Goal: Task Accomplishment & Management: Use online tool/utility

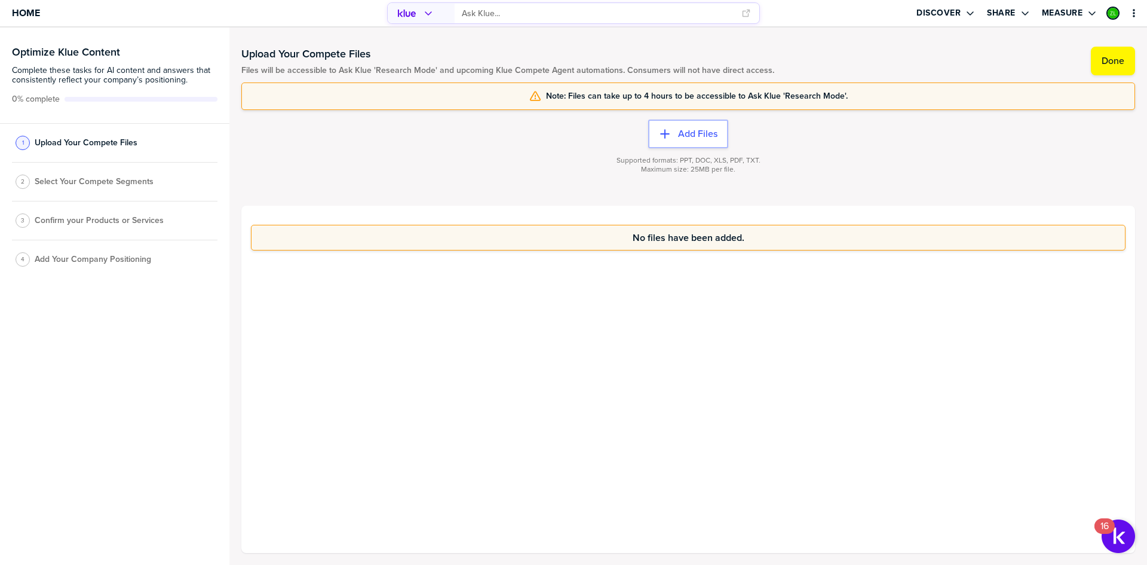
click at [662, 367] on div "No files have been added." at bounding box center [688, 379] width 894 height 347
click at [629, 341] on div "No files have been added." at bounding box center [688, 379] width 894 height 347
click at [629, 331] on div "No files have been added." at bounding box center [688, 379] width 894 height 347
click at [111, 180] on span "Select Your Compete Segments" at bounding box center [94, 182] width 119 height 10
click at [1121, 66] on label "Done" at bounding box center [1113, 61] width 23 height 12
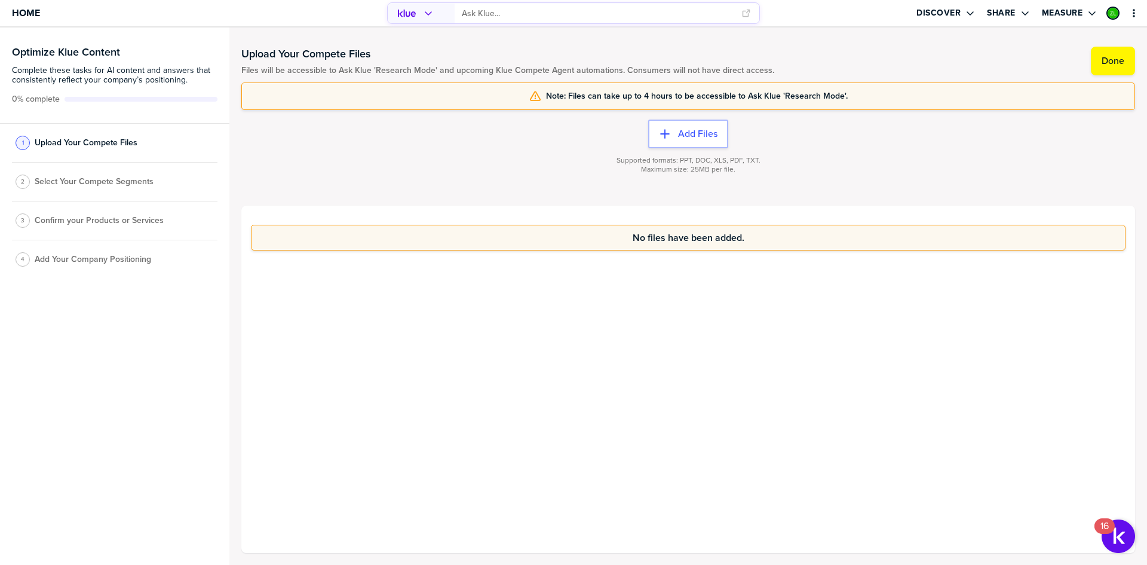
click at [72, 173] on div "2 Select Your Compete Segments" at bounding box center [115, 182] width 206 height 39
click at [71, 181] on span "Select Your Compete Segments" at bounding box center [94, 182] width 119 height 10
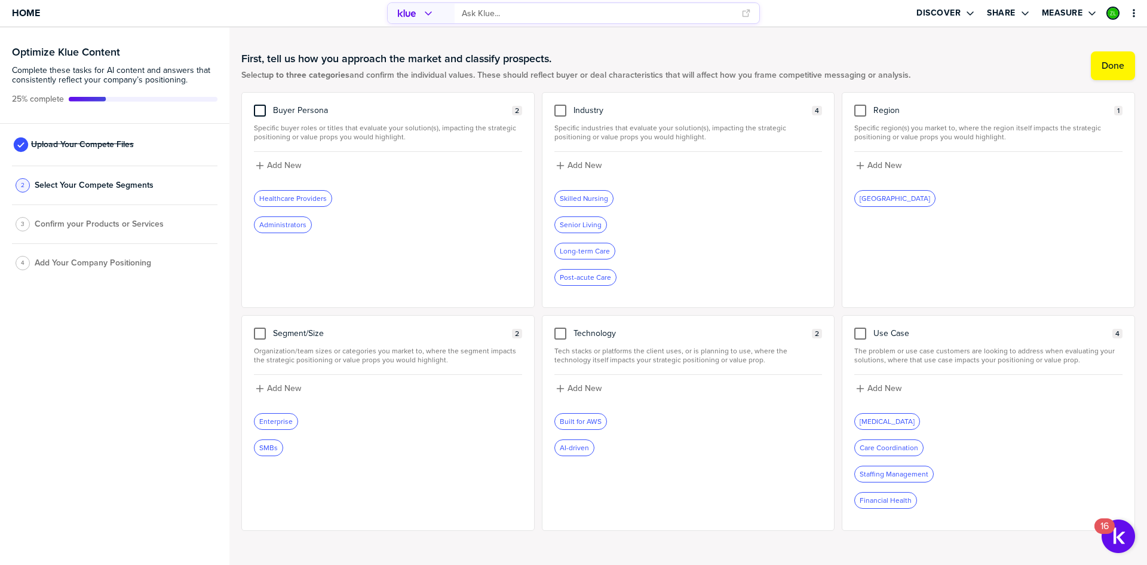
click at [256, 112] on div at bounding box center [260, 111] width 12 height 12
click at [260, 105] on input "checkbox" at bounding box center [260, 105] width 0 height 0
click at [258, 333] on div at bounding box center [260, 333] width 12 height 12
click at [260, 327] on input "checkbox" at bounding box center [260, 327] width 0 height 0
click at [1125, 62] on button "Done" at bounding box center [1113, 65] width 44 height 29
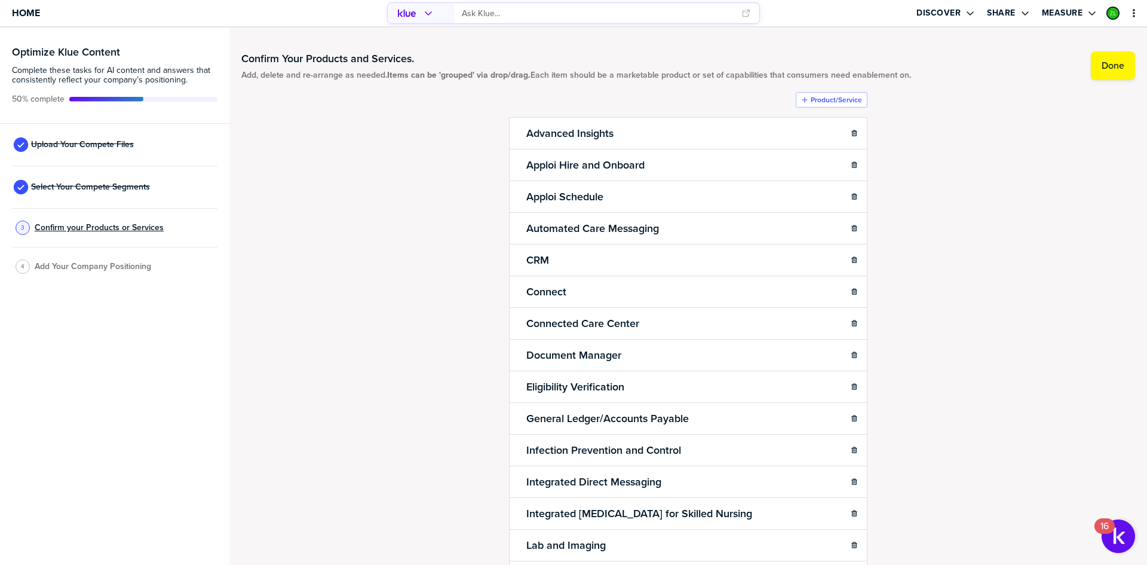
click at [55, 227] on span "Confirm your Products or Services" at bounding box center [99, 228] width 129 height 10
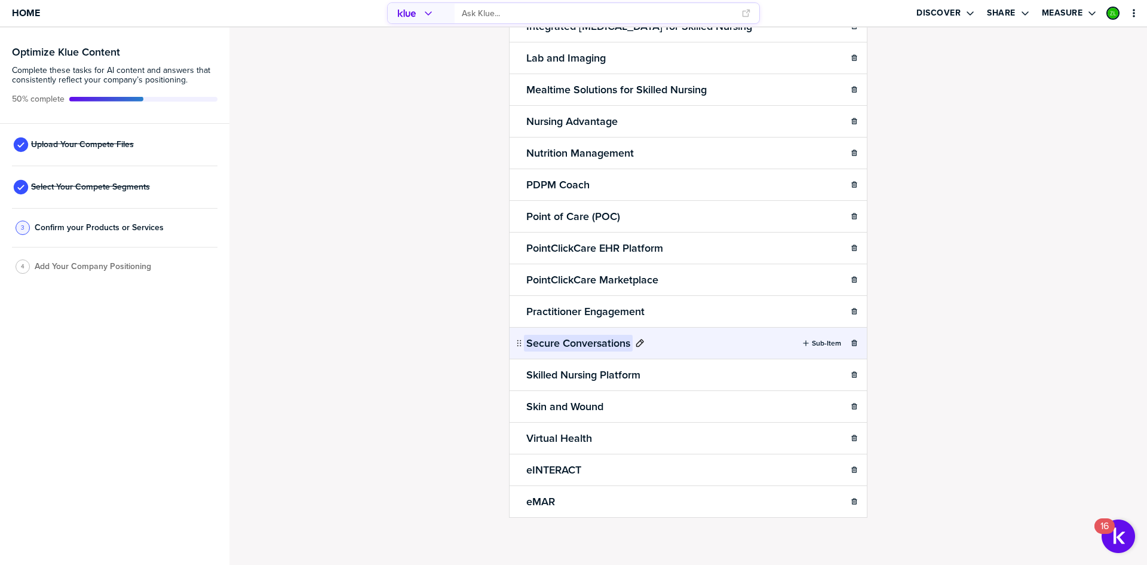
scroll to position [500, 0]
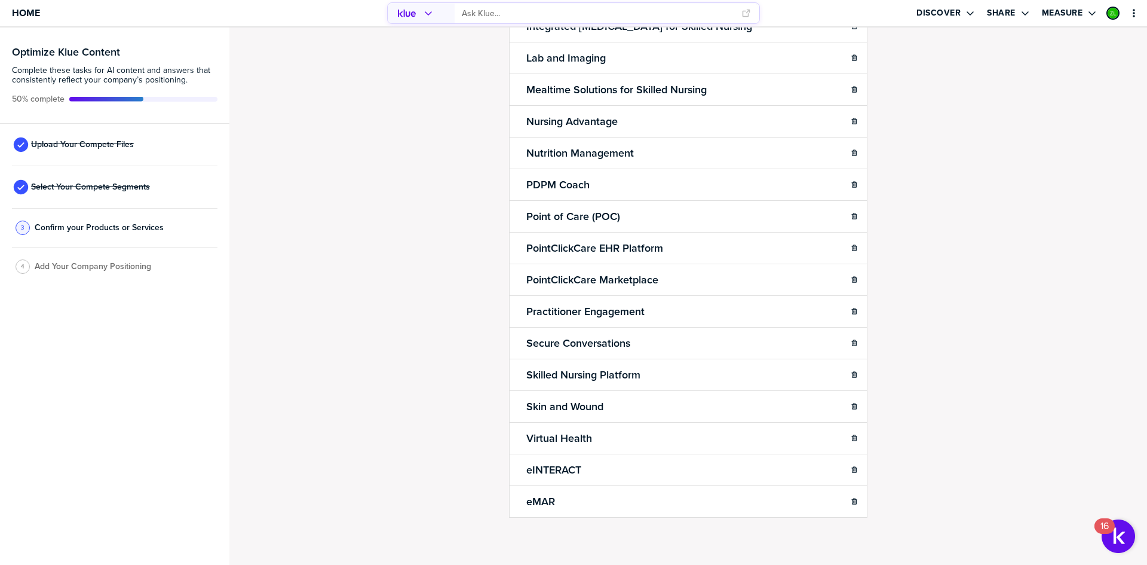
click at [78, 270] on span "Add Your Company Positioning" at bounding box center [93, 267] width 117 height 10
click at [84, 265] on span "Add Your Company Positioning" at bounding box center [93, 267] width 117 height 10
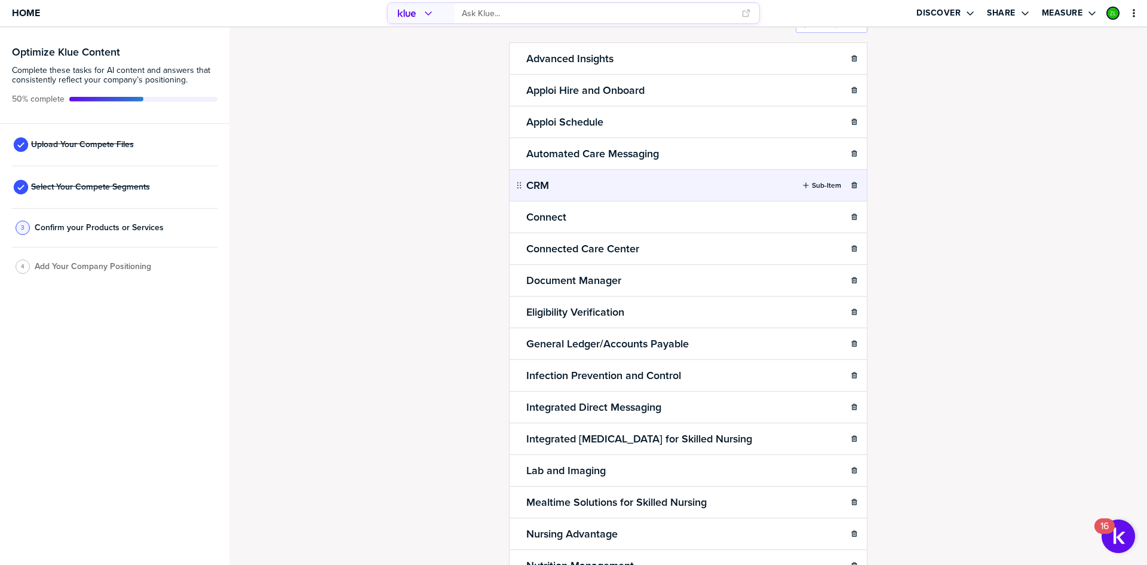
scroll to position [0, 0]
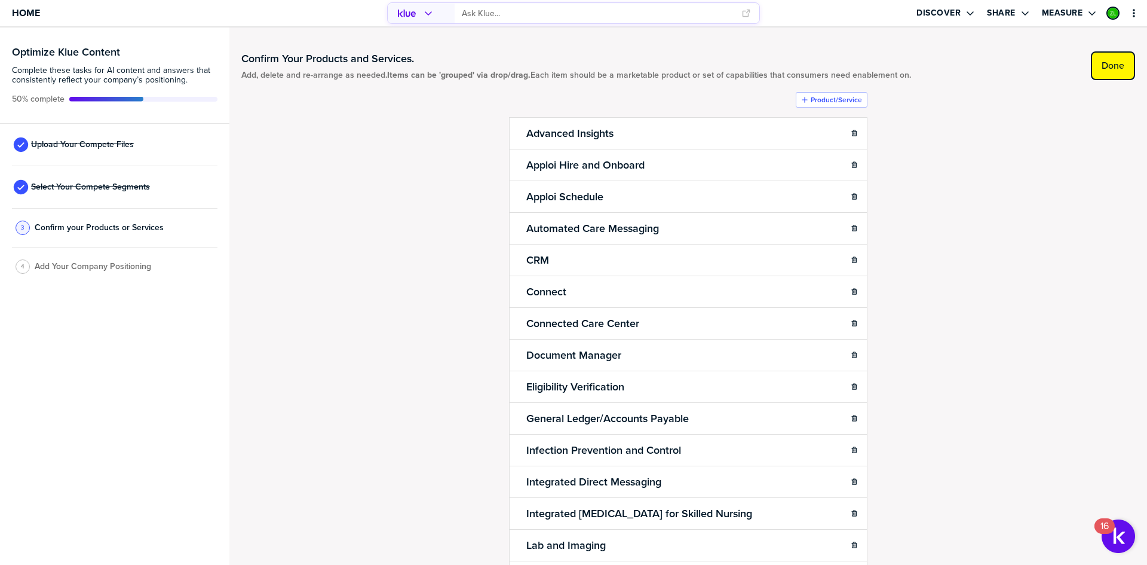
click at [1106, 72] on label "Done" at bounding box center [1113, 66] width 23 height 12
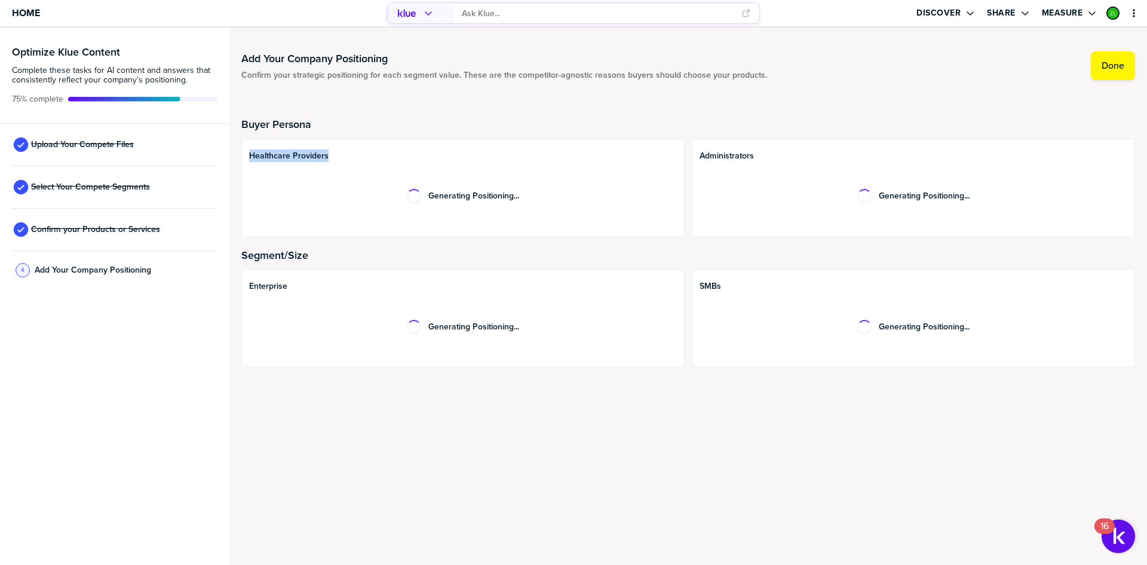
drag, startPoint x: 250, startPoint y: 156, endPoint x: 440, endPoint y: 216, distance: 199.8
click at [341, 157] on span "Healthcare Providers" at bounding box center [463, 156] width 428 height 10
click at [337, 188] on div "Generating Positioning..." at bounding box center [463, 196] width 428 height 57
click at [824, 153] on div "Administrators Generating Positioning..." at bounding box center [913, 188] width 443 height 99
click at [273, 284] on span "Enterprise" at bounding box center [463, 286] width 428 height 10
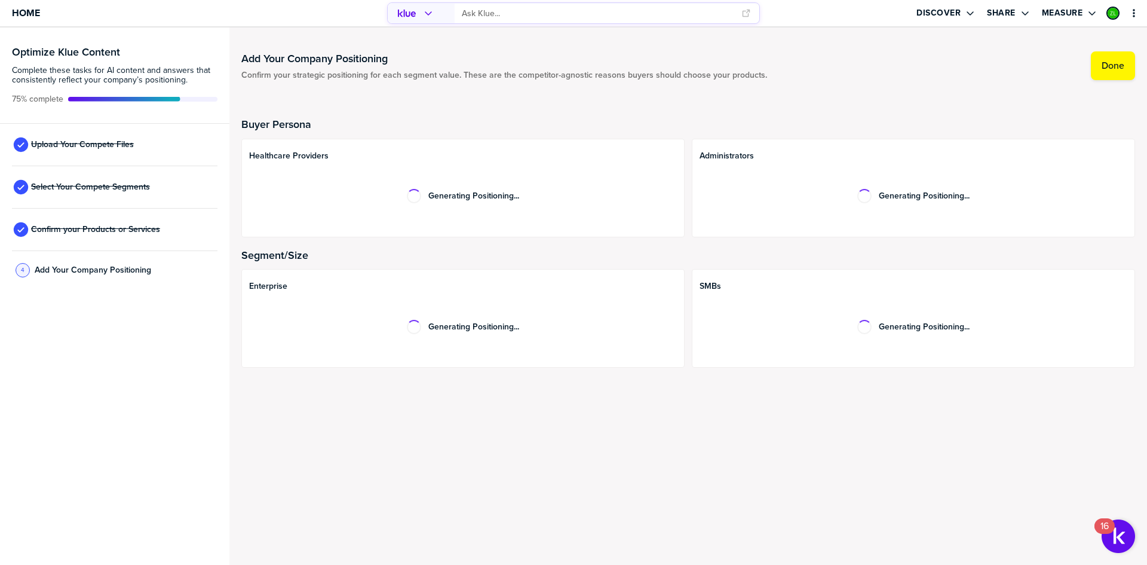
click at [371, 363] on div "Enterprise Generating Positioning..." at bounding box center [462, 318] width 443 height 99
click at [473, 449] on div "Add Your Company Positioning Confirm your strategic positioning for each segmen…" at bounding box center [688, 295] width 918 height 537
click at [409, 436] on div "Add Your Company Positioning Confirm your strategic positioning for each segmen…" at bounding box center [688, 295] width 918 height 537
click at [555, 437] on div "Add Your Company Positioning Confirm your strategic positioning for each segmen…" at bounding box center [688, 295] width 918 height 537
click at [483, 413] on div "Add Your Company Positioning Confirm your strategic positioning for each segmen…" at bounding box center [688, 295] width 918 height 537
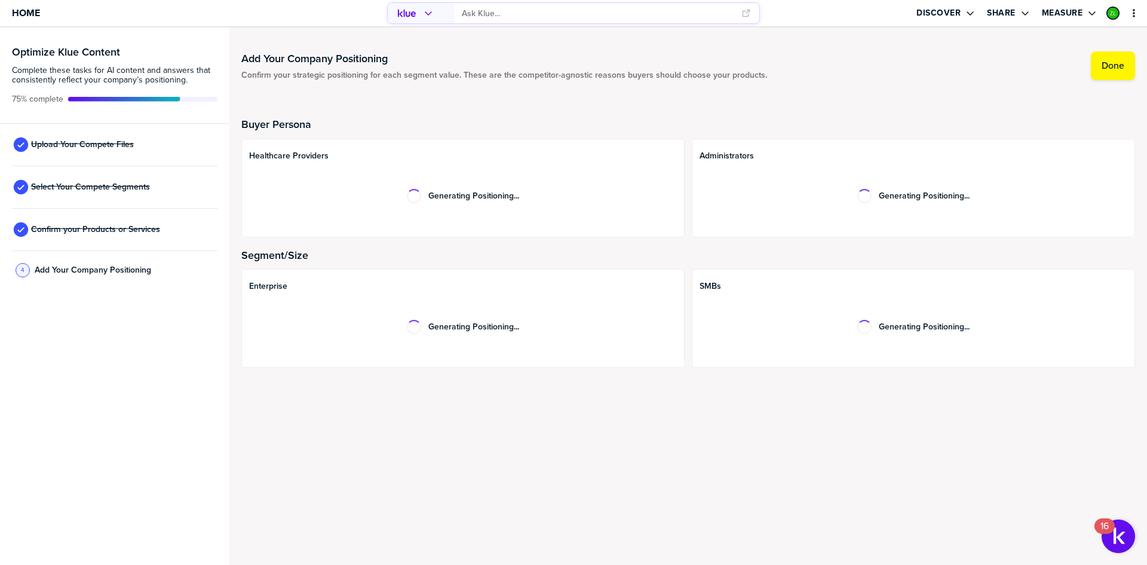
click at [475, 424] on div "Add Your Company Positioning Confirm your strategic positioning for each segmen…" at bounding box center [688, 295] width 918 height 537
click at [20, 12] on span "Home" at bounding box center [26, 13] width 28 height 10
